Goal: Complete application form

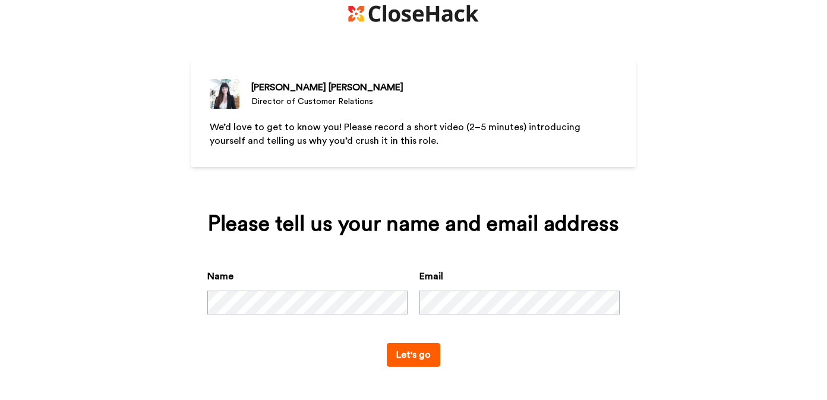
click at [407, 361] on button "Let's go" at bounding box center [414, 355] width 54 height 24
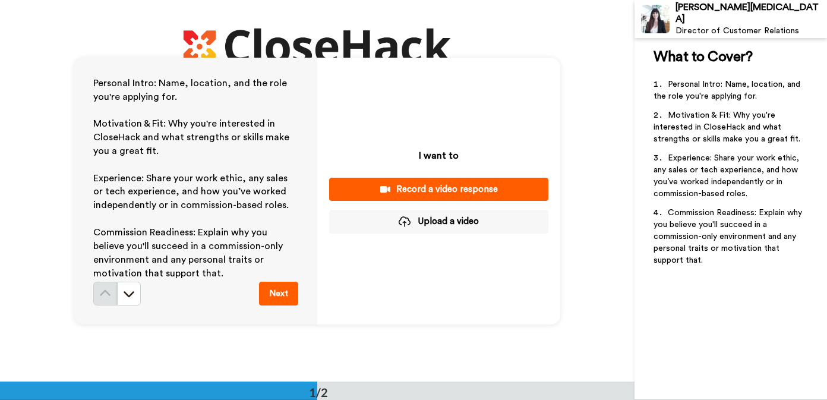
click at [427, 219] on button "Upload a video" at bounding box center [438, 221] width 219 height 23
click at [565, 254] on div "Personal Intro: Name, location, and the role you're applying for. ﻿ Motivation …" at bounding box center [317, 191] width 635 height 382
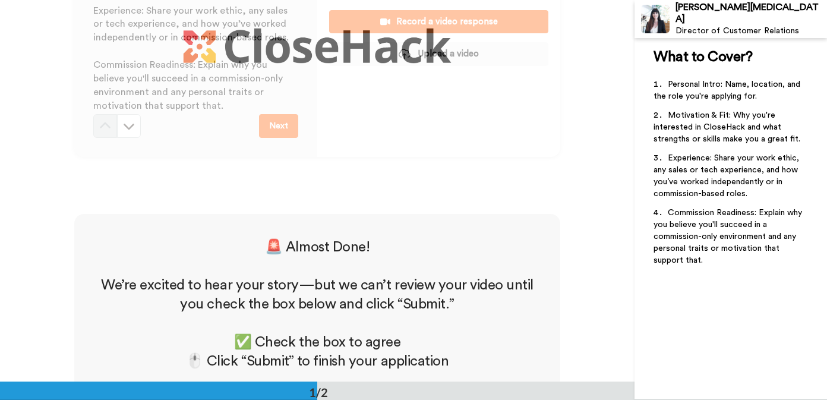
scroll to position [144, 0]
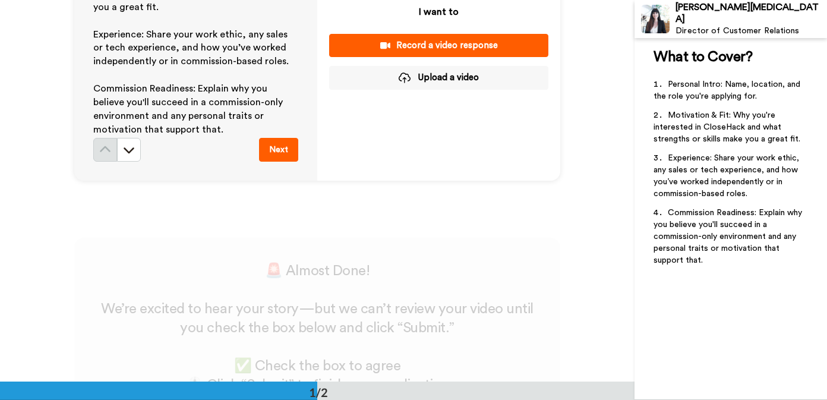
click at [439, 78] on button "Upload a video" at bounding box center [438, 77] width 219 height 23
click at [539, 134] on div "I want to Record a video response Upload a video" at bounding box center [438, 47] width 243 height 267
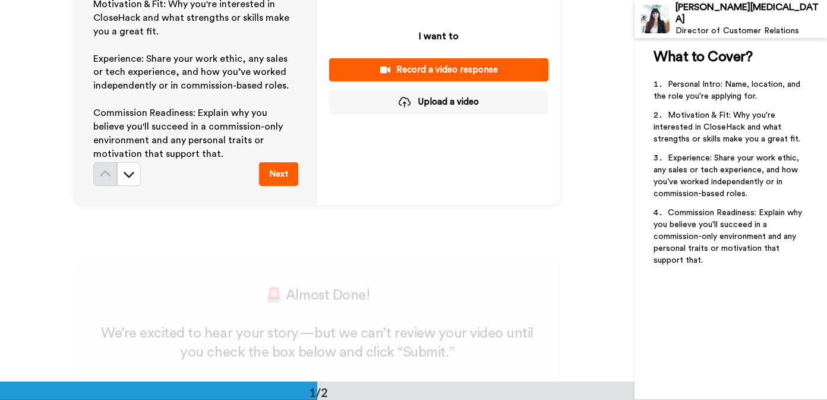
scroll to position [120, 0]
click at [429, 101] on button "Upload a video" at bounding box center [438, 101] width 219 height 23
click at [390, 104] on button "Upload a video" at bounding box center [438, 101] width 219 height 23
click at [462, 101] on button "Upload a video" at bounding box center [438, 101] width 219 height 23
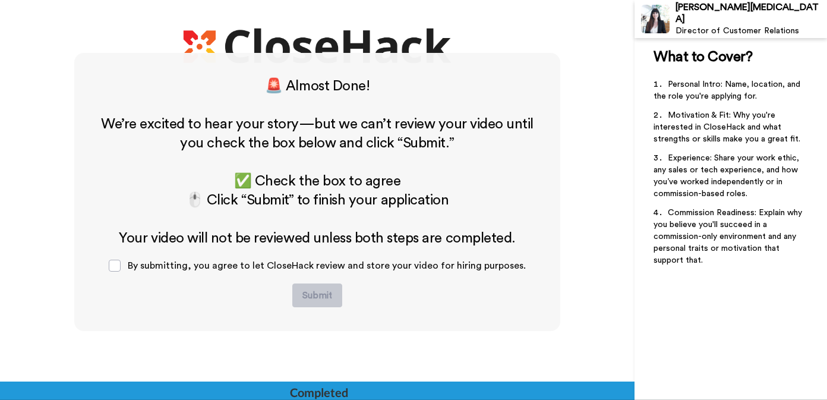
scroll to position [331, 0]
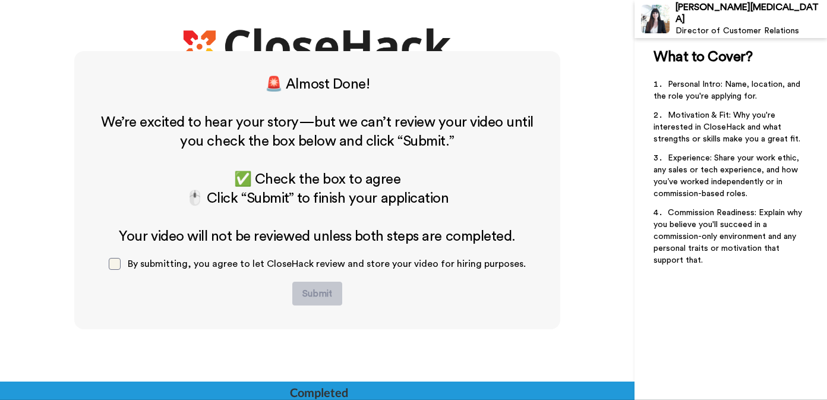
click at [121, 263] on span at bounding box center [115, 264] width 12 height 12
click at [534, 313] on div "🚨 Almost Done! ﻿ We’re excited to hear your story—but we can’t review your vide…" at bounding box center [317, 190] width 486 height 278
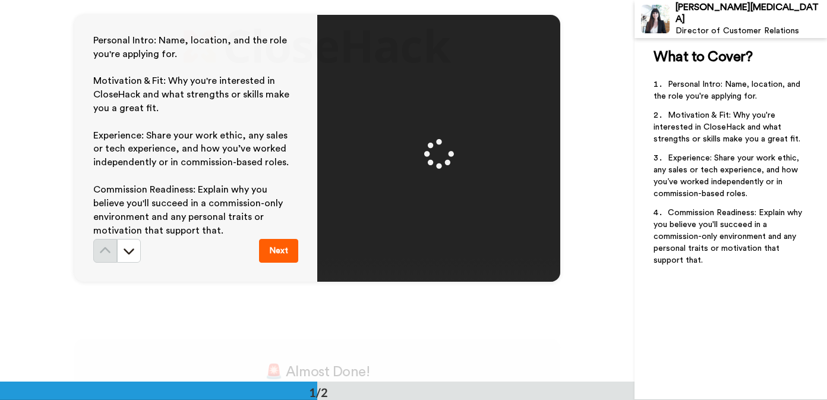
scroll to position [0, 0]
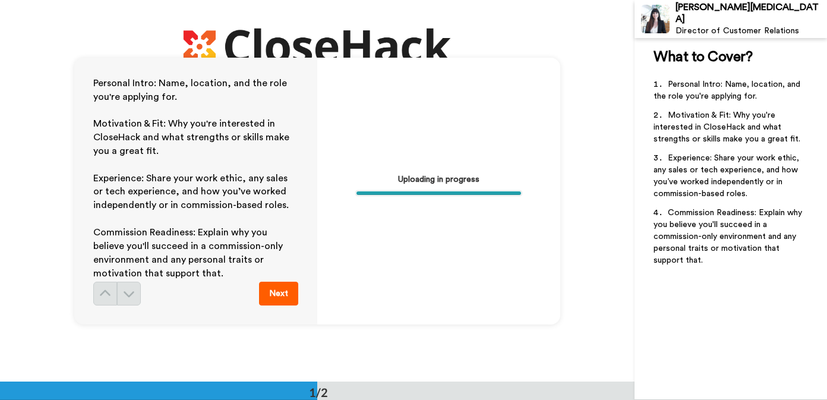
click at [626, 335] on div "Personal Intro: Name, location, and the role you're applying for. ﻿ Motivation …" at bounding box center [317, 191] width 635 height 382
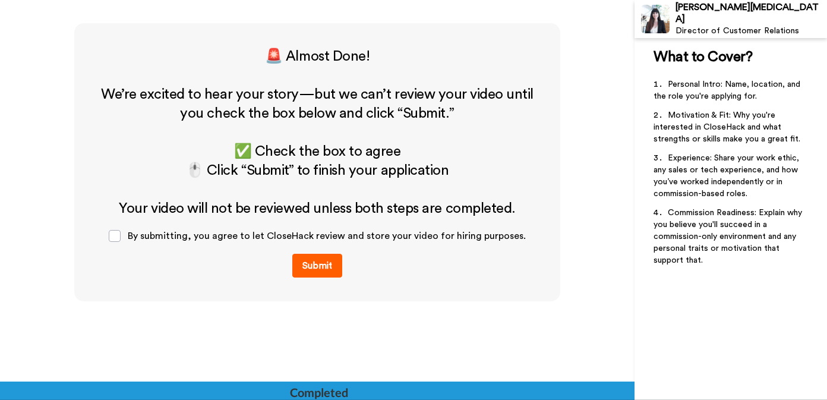
scroll to position [382, 0]
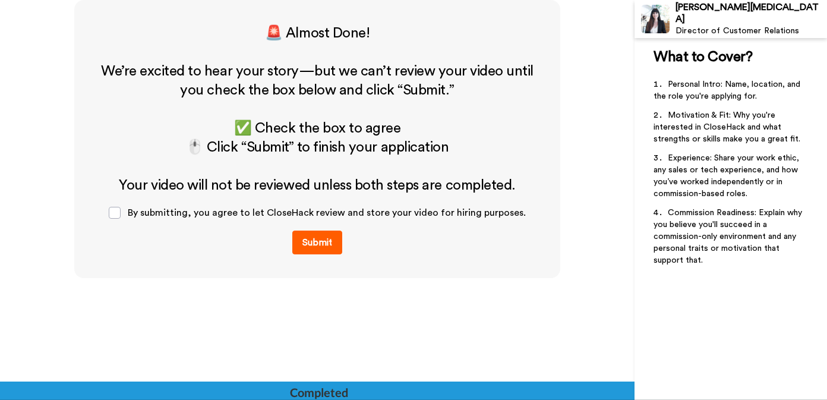
click at [312, 235] on button "Submit" at bounding box center [317, 243] width 50 height 24
